Goal: Transaction & Acquisition: Purchase product/service

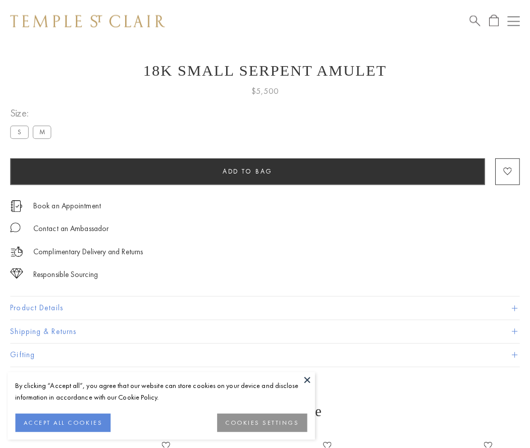
scroll to position [13, 0]
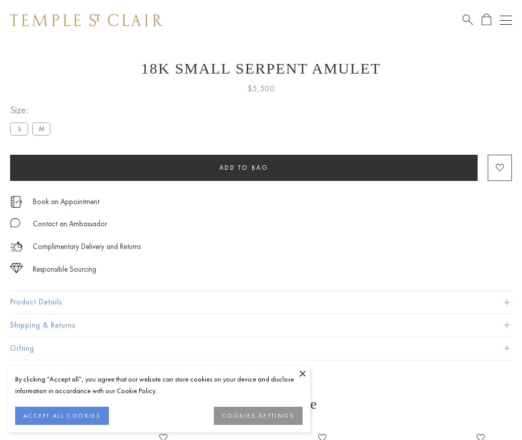
click at [244, 168] on span "Add to bag" at bounding box center [243, 167] width 49 height 9
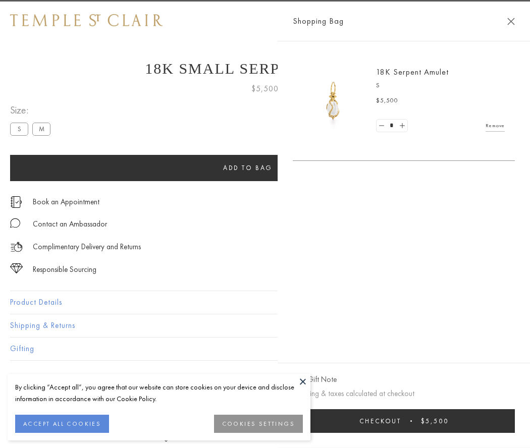
click at [515, 421] on button "Checkout $5,500" at bounding box center [404, 421] width 222 height 24
